Goal: Task Accomplishment & Management: Use online tool/utility

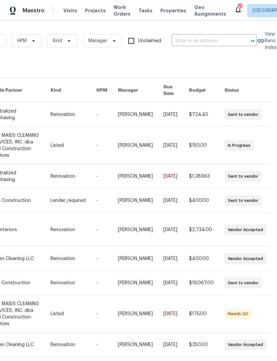
scroll to position [0, 109]
click at [210, 39] on input "text" at bounding box center [205, 41] width 66 height 10
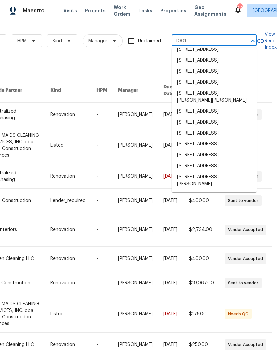
scroll to position [0, 0]
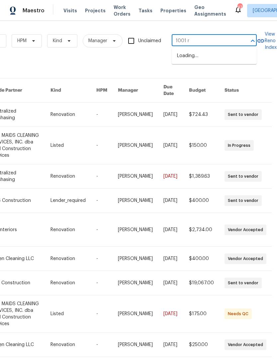
type input "1001 ri"
click at [225, 65] on li "[STREET_ADDRESS][PERSON_NAME]" at bounding box center [214, 59] width 85 height 18
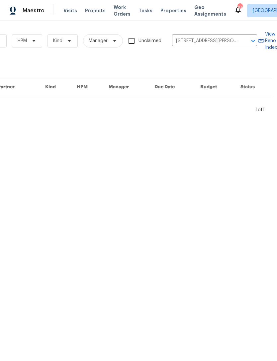
click at [94, 7] on span "Projects" at bounding box center [95, 10] width 21 height 7
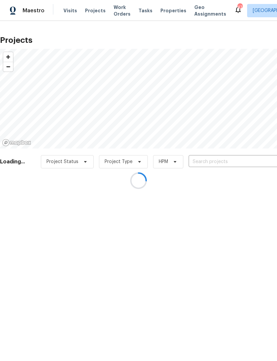
click at [207, 163] on div at bounding box center [138, 180] width 277 height 361
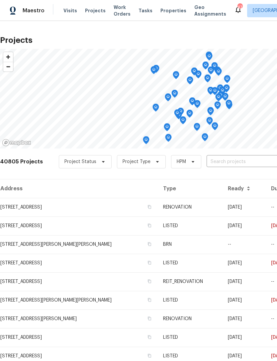
click at [236, 166] on input "text" at bounding box center [244, 162] width 76 height 10
type input "1001 ri"
click at [234, 173] on li "[STREET_ADDRESS][PERSON_NAME]" at bounding box center [226, 176] width 97 height 11
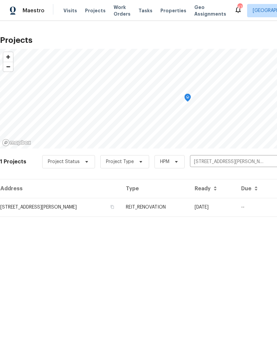
click at [66, 209] on td "[STREET_ADDRESS][PERSON_NAME]" at bounding box center [60, 207] width 120 height 19
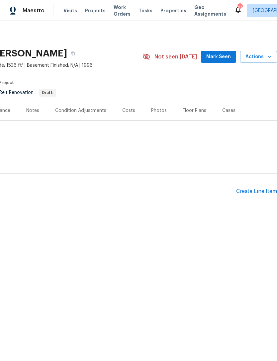
click at [261, 191] on div "Create Line Item" at bounding box center [256, 191] width 41 height 6
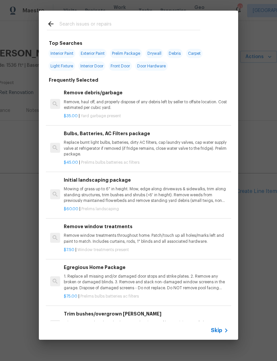
click at [150, 21] on input "text" at bounding box center [129, 25] width 141 height 10
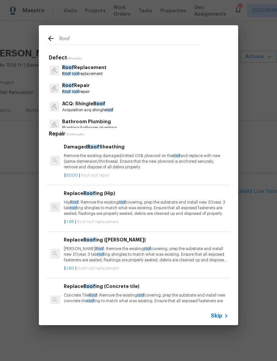
type input "Roof"
click at [132, 68] on div "Roof Replacement Roof roof replacement" at bounding box center [138, 70] width 183 height 18
click at [85, 71] on p "Roof Replacement" at bounding box center [84, 67] width 44 height 7
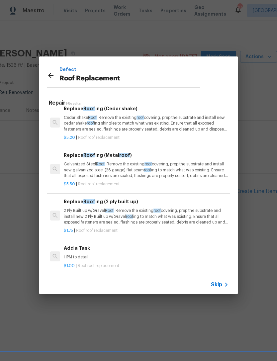
scroll to position [239, 0]
click at [179, 255] on p "HPM to detail" at bounding box center [146, 258] width 165 height 6
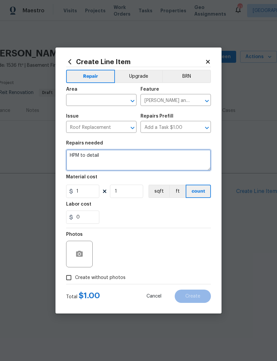
click at [105, 157] on textarea "HPM to detail" at bounding box center [138, 159] width 145 height 21
click at [84, 159] on textarea "HPM to detail" at bounding box center [138, 159] width 145 height 21
click at [83, 157] on textarea "HPM to detail" at bounding box center [138, 159] width 145 height 21
click at [152, 165] on textarea "HPM to detail" at bounding box center [138, 159] width 145 height 21
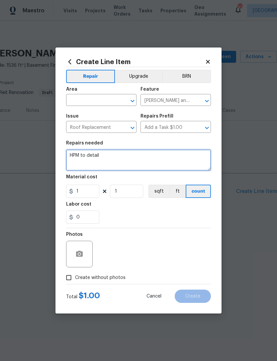
click at [152, 165] on textarea "HPM to detail" at bounding box center [138, 159] width 145 height 21
click at [154, 162] on textarea "HPM to detail" at bounding box center [138, 159] width 145 height 21
type textarea "Full roof replacement"
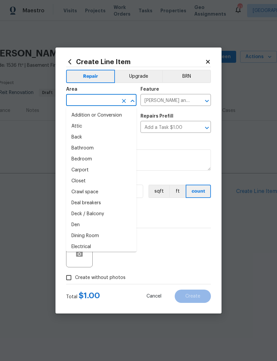
type input "t"
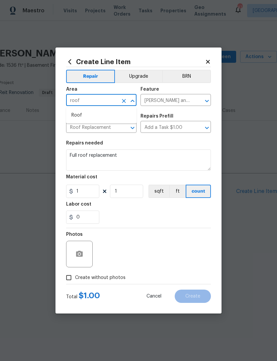
type input "roof"
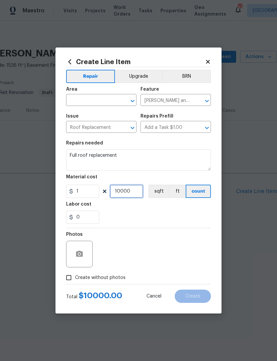
type input "10000"
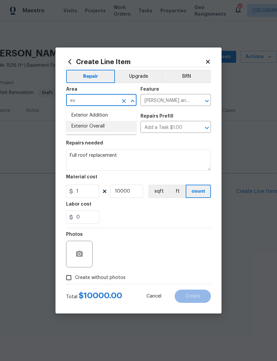
type input "ex"
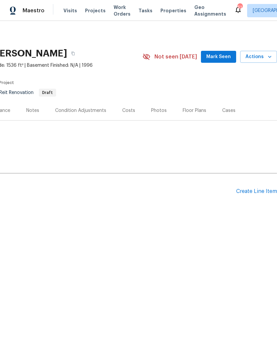
scroll to position [0, 98]
click at [267, 193] on div "Create Line Item" at bounding box center [256, 191] width 41 height 6
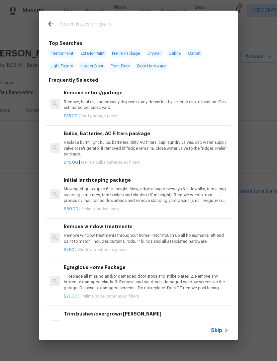
click at [127, 28] on input "text" at bounding box center [129, 25] width 141 height 10
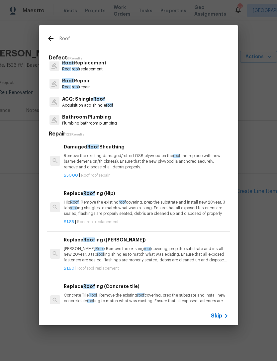
scroll to position [4, 0]
type input "Roof"
click at [148, 68] on div "Roof Replacement Roof roof replacement" at bounding box center [138, 66] width 183 height 18
click at [171, 63] on div "Roof Replacement Roof roof replacement" at bounding box center [138, 66] width 183 height 18
click at [93, 70] on p "Roof roof replacement" at bounding box center [84, 70] width 44 height 6
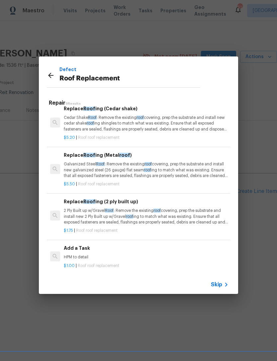
scroll to position [239, 0]
click at [101, 255] on p "HPM to detail" at bounding box center [146, 258] width 165 height 6
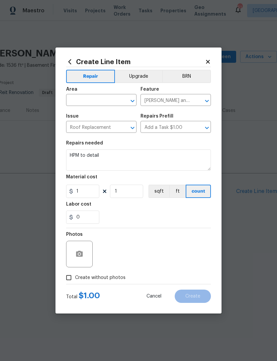
click at [102, 103] on input "text" at bounding box center [92, 101] width 52 height 10
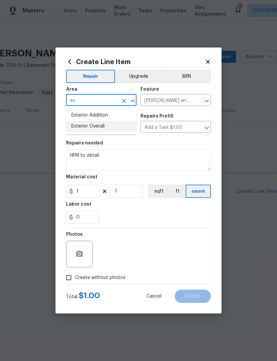
click at [116, 129] on li "Exterior Overall" at bounding box center [101, 126] width 70 height 11
type input "Exterior Overall"
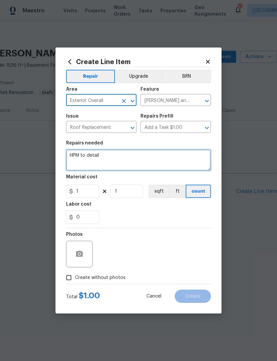
click at [114, 167] on textarea "HPM to detail" at bounding box center [138, 159] width 145 height 21
click at [82, 155] on textarea "HPM to detail" at bounding box center [138, 159] width 145 height 21
click at [82, 154] on textarea "HPM to detail" at bounding box center [138, 159] width 145 height 21
type textarea "Full roof replacement"
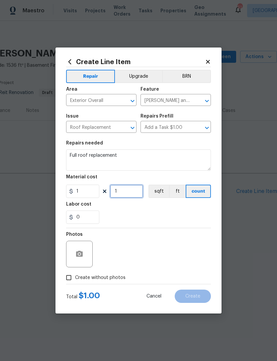
click at [133, 192] on input "1" at bounding box center [126, 191] width 33 height 13
type input "10000"
click at [158, 218] on div "0" at bounding box center [138, 216] width 145 height 13
click at [82, 260] on button "button" at bounding box center [79, 254] width 16 height 16
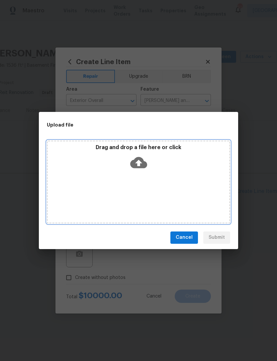
click at [136, 175] on div "Drag and drop a file here or click" at bounding box center [138, 181] width 183 height 83
